Goal: Find specific page/section: Find specific page/section

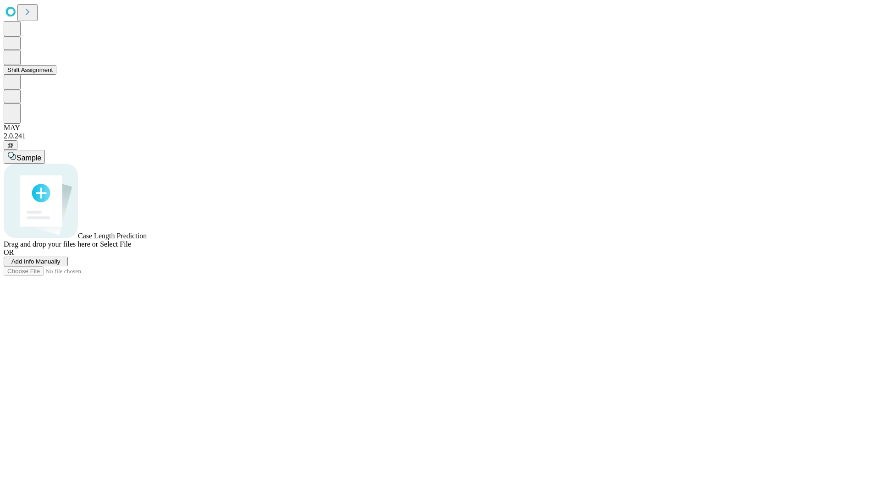
click at [56, 75] on button "Shift Assignment" at bounding box center [30, 70] width 53 height 10
